Goal: Navigation & Orientation: Find specific page/section

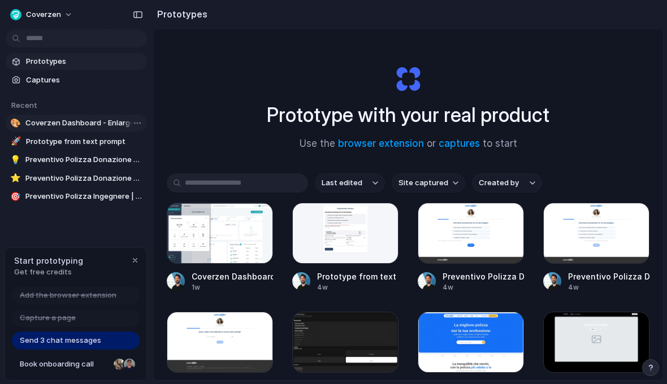
click at [69, 125] on span "Coverzen Dashboard - Enlarged Modal" at bounding box center [83, 122] width 117 height 11
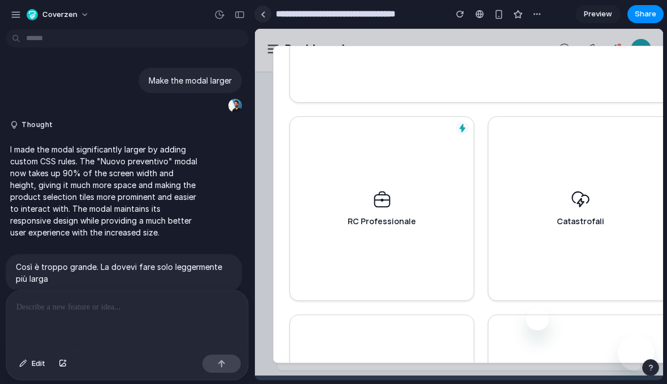
click at [260, 10] on link at bounding box center [262, 14] width 17 height 17
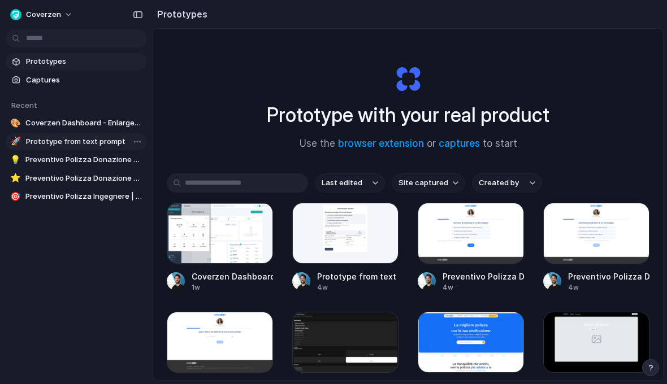
click at [79, 145] on span "Prototype from text prompt" at bounding box center [84, 141] width 116 height 11
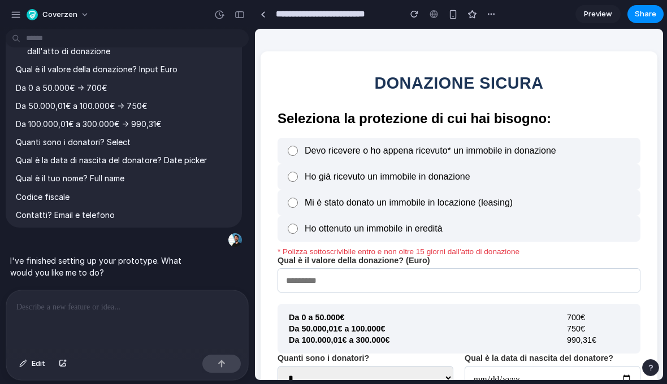
click at [266, 23] on div "**********" at bounding box center [376, 14] width 245 height 20
click at [264, 15] on div at bounding box center [262, 14] width 5 height 6
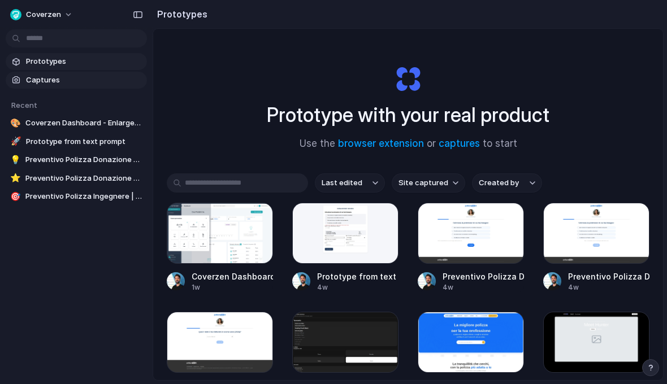
click at [54, 82] on span "Captures" at bounding box center [84, 80] width 116 height 11
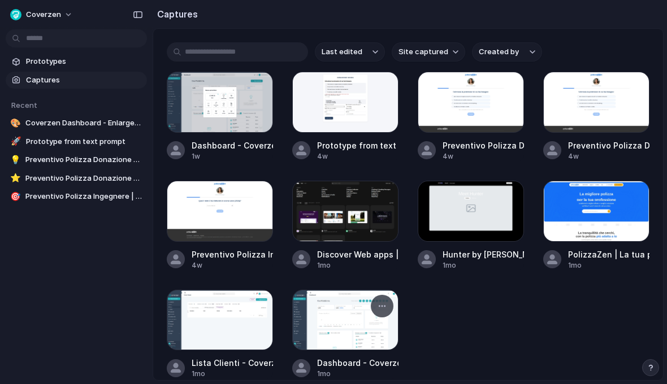
click at [345, 321] on div at bounding box center [345, 320] width 106 height 61
